Goal: Book appointment/travel/reservation

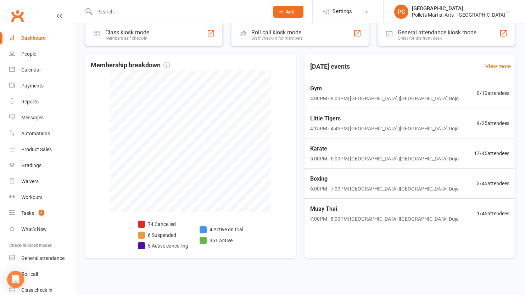
click at [29, 40] on div "Dashboard" at bounding box center [33, 38] width 24 height 6
click at [391, 163] on div "Karate 5:00PM - 6:00PM | [GEOGRAPHIC_DATA] | [GEOGRAPHIC_DATA] Dojo 17 / 45 att…" at bounding box center [409, 154] width 217 height 30
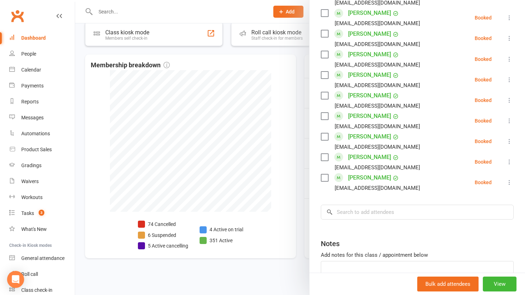
scroll to position [459, 0]
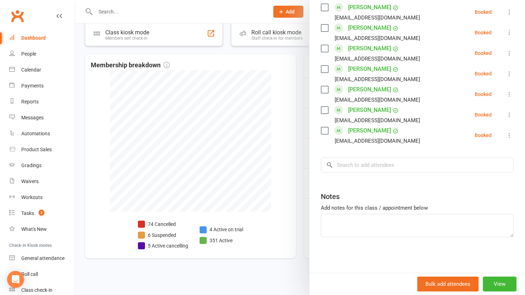
click at [30, 38] on div "Dashboard" at bounding box center [33, 38] width 24 height 6
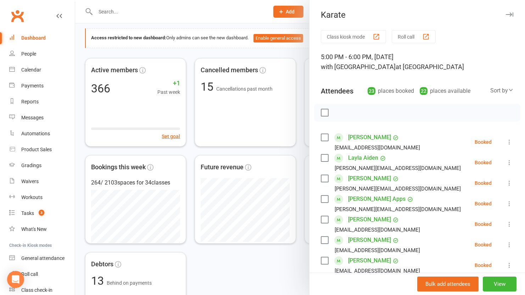
scroll to position [0, 0]
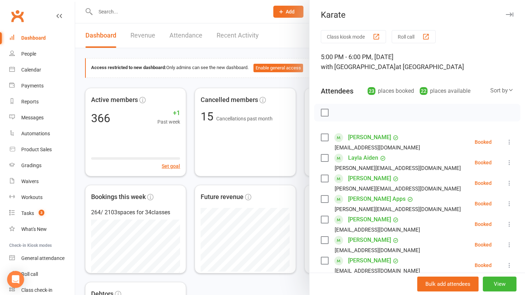
click at [293, 84] on div at bounding box center [300, 147] width 450 height 295
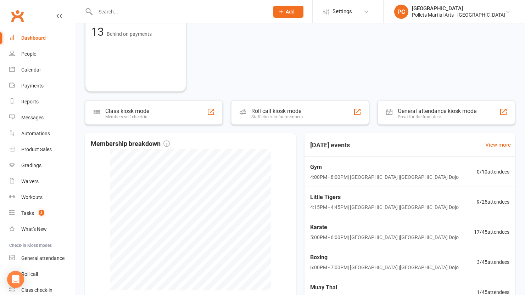
scroll to position [358, 0]
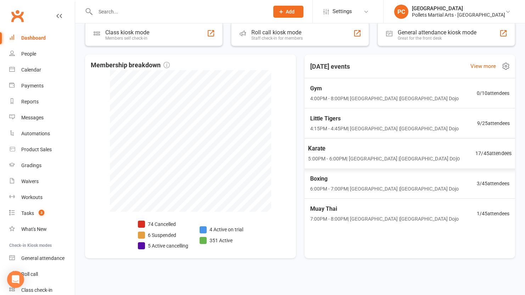
click at [405, 154] on div "Karate 5:00PM - 6:00PM | [GEOGRAPHIC_DATA] | [GEOGRAPHIC_DATA]" at bounding box center [383, 153] width 151 height 19
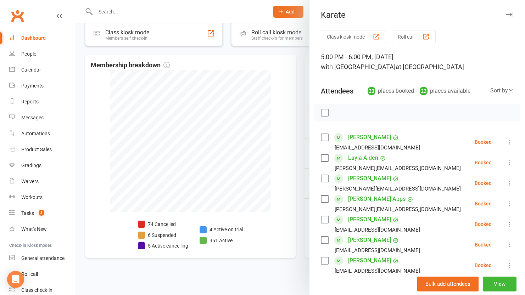
click at [298, 84] on div at bounding box center [300, 147] width 450 height 295
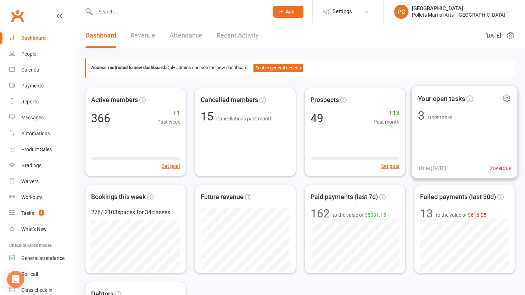
scroll to position [358, 0]
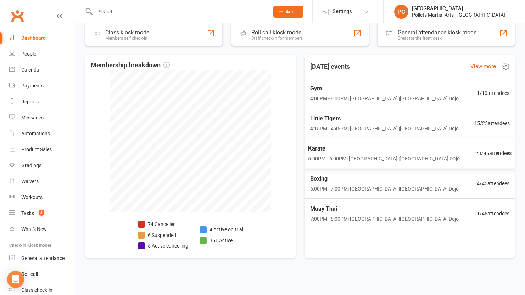
click at [427, 151] on span "Karate" at bounding box center [383, 148] width 151 height 9
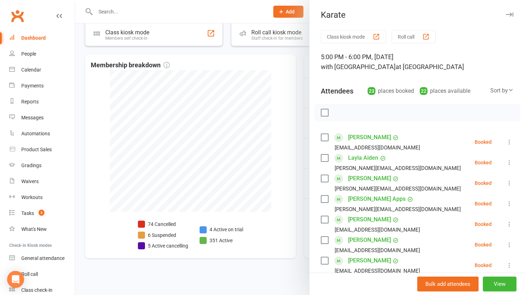
click at [300, 107] on div at bounding box center [300, 147] width 450 height 295
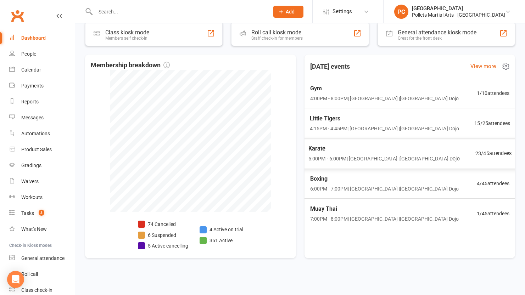
click at [360, 151] on span "Karate" at bounding box center [383, 148] width 151 height 9
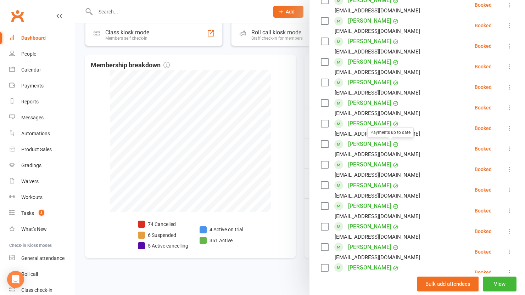
scroll to position [459, 0]
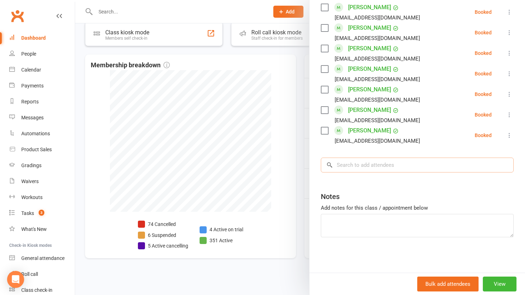
click at [340, 170] on input "search" at bounding box center [417, 165] width 193 height 15
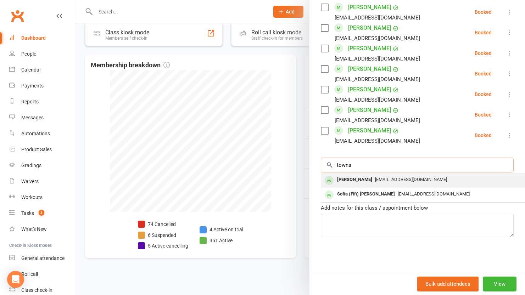
type input "towns"
click at [398, 180] on span "seongbradshaw@gmail.com" at bounding box center [411, 179] width 72 height 5
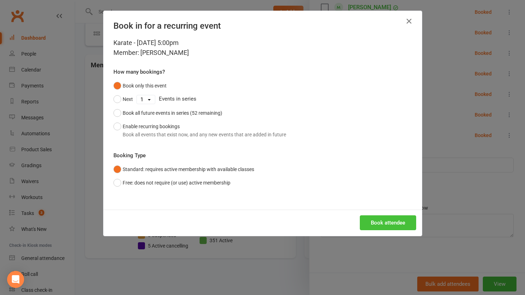
click at [389, 224] on button "Book attendee" at bounding box center [388, 223] width 56 height 15
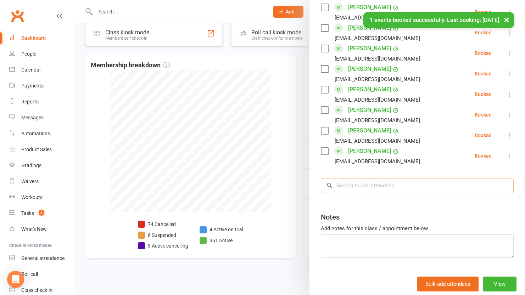
click at [374, 192] on input "search" at bounding box center [417, 185] width 193 height 15
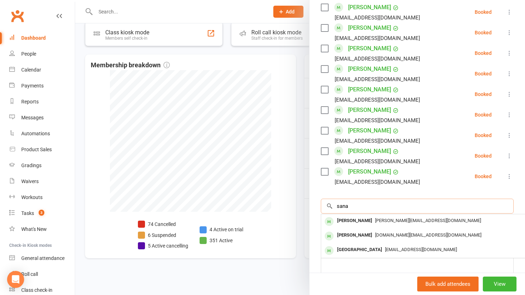
click at [380, 203] on input "sana" at bounding box center [417, 206] width 193 height 15
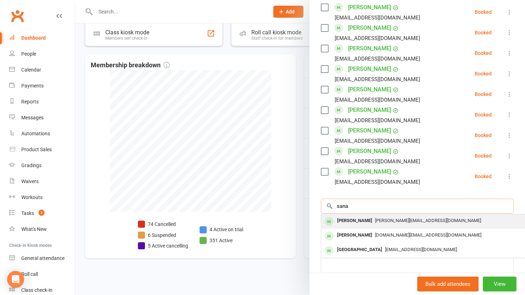
type input "sana"
click at [382, 220] on span "E.s.saleem@hotmail.com" at bounding box center [428, 220] width 106 height 5
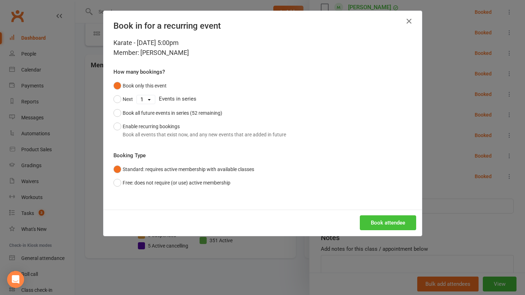
click at [372, 219] on button "Book attendee" at bounding box center [388, 223] width 56 height 15
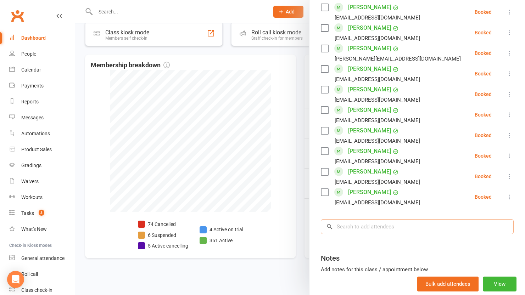
click at [384, 230] on input "search" at bounding box center [417, 226] width 193 height 15
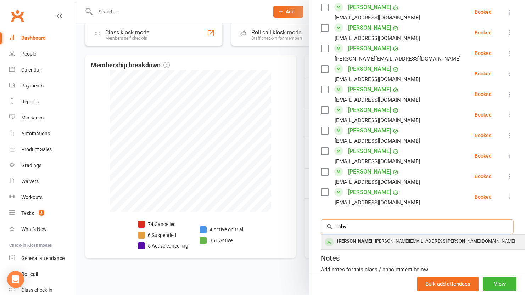
type input "aiby"
click at [362, 244] on div "Aiby Eveleigh" at bounding box center [354, 241] width 41 height 10
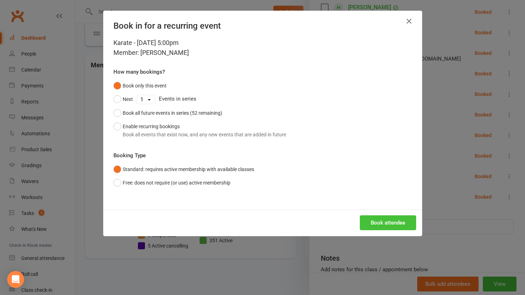
click at [375, 225] on button "Book attendee" at bounding box center [388, 223] width 56 height 15
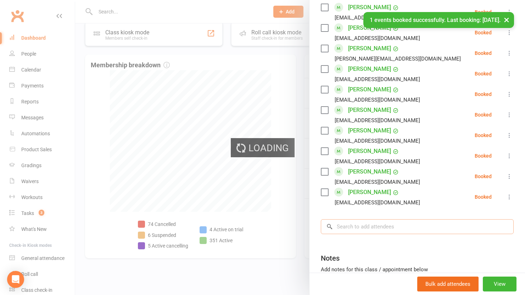
click at [366, 223] on input "search" at bounding box center [417, 226] width 193 height 15
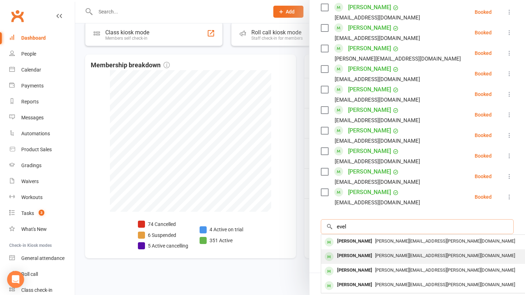
type input "evel"
click at [445, 259] on div "Jenna.eveleigh@hotmail.com" at bounding box center [427, 256] width 206 height 10
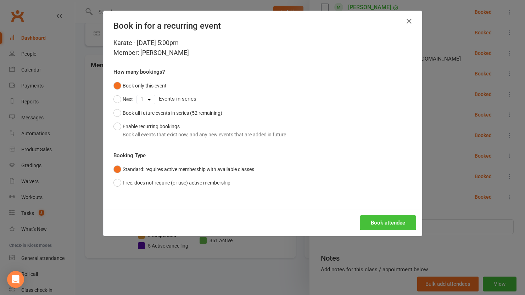
click at [377, 221] on button "Book attendee" at bounding box center [388, 223] width 56 height 15
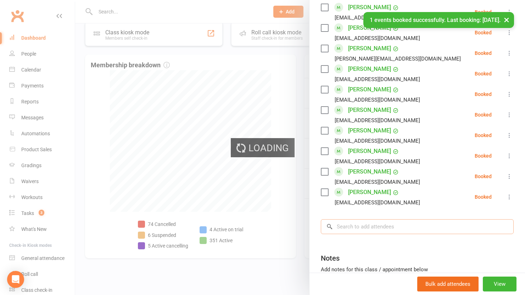
click at [370, 226] on input "search" at bounding box center [417, 226] width 193 height 15
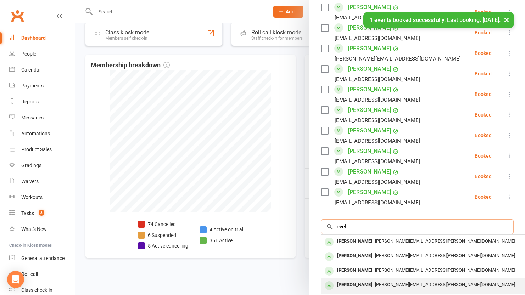
type input "evel"
click at [366, 282] on div "Aaron Eveleigh" at bounding box center [354, 285] width 41 height 10
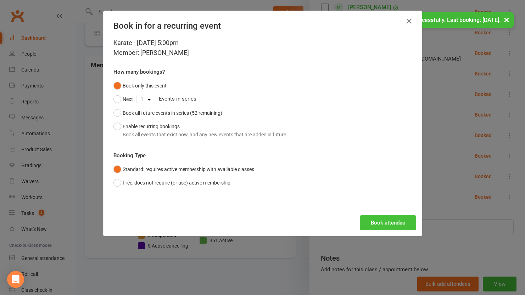
click at [379, 221] on button "Book attendee" at bounding box center [388, 223] width 56 height 15
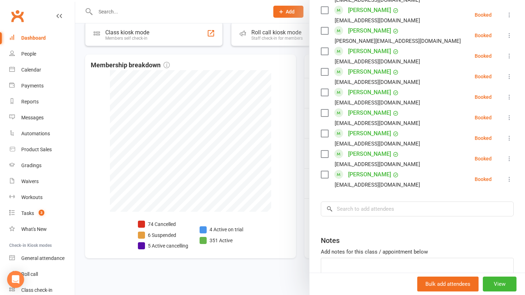
scroll to position [583, 0]
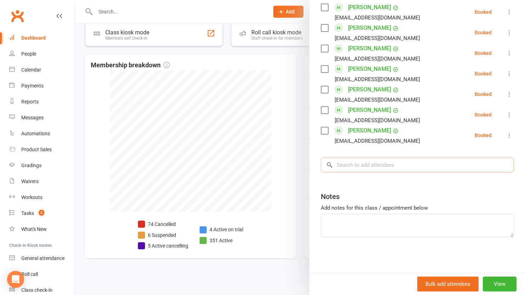
click at [383, 165] on input "search" at bounding box center [417, 165] width 193 height 15
